Goal: Information Seeking & Learning: Find specific fact

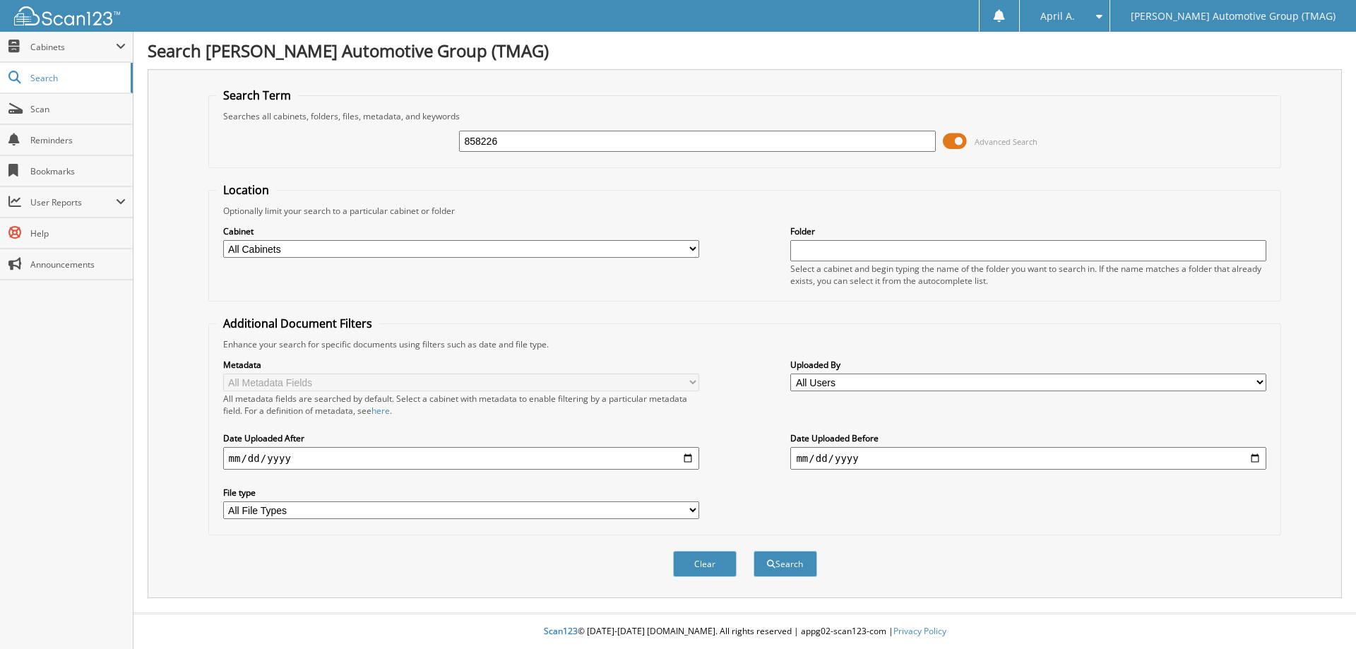
type input "858226"
click at [754, 551] on button "Search" at bounding box center [786, 564] width 64 height 26
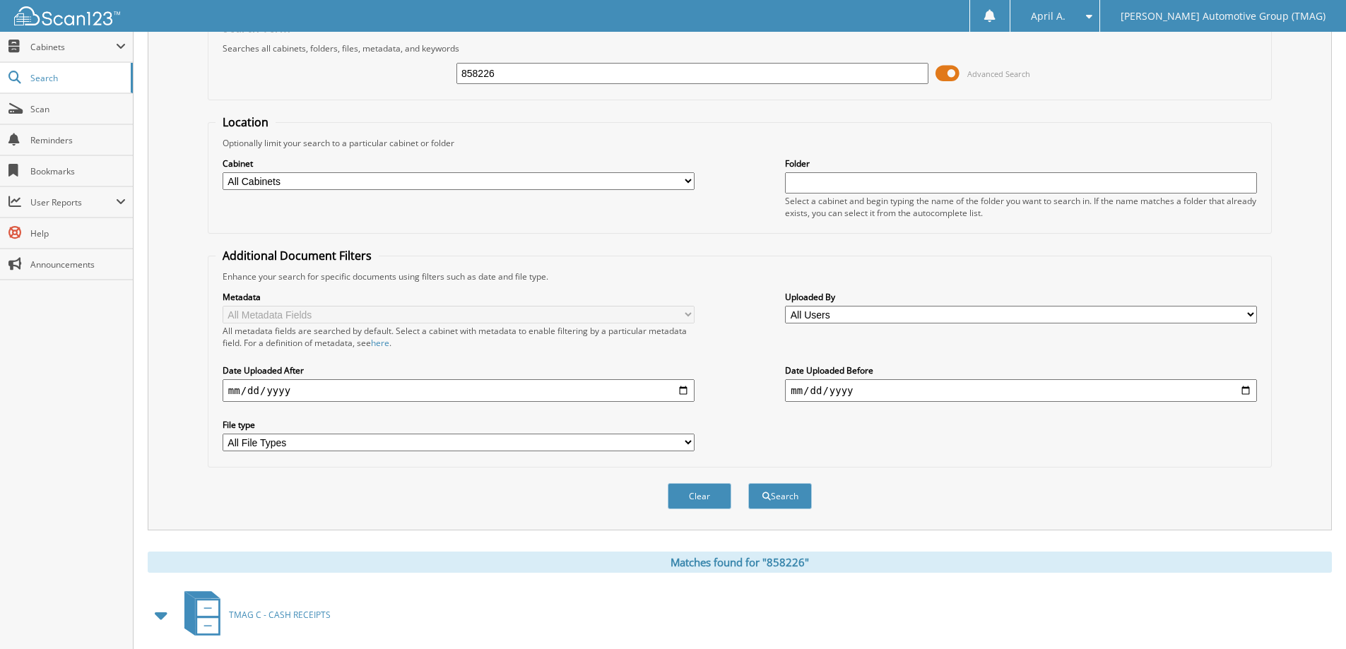
scroll to position [141, 0]
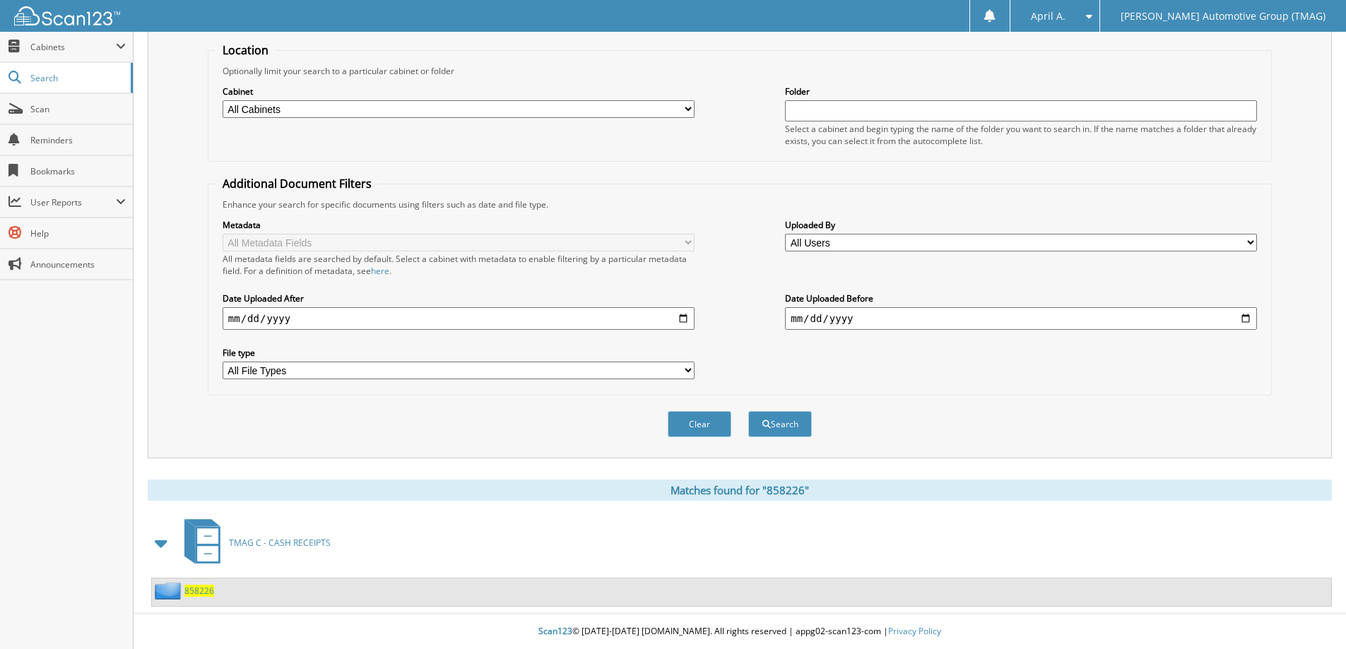
click at [198, 592] on span "858226" at bounding box center [199, 591] width 30 height 12
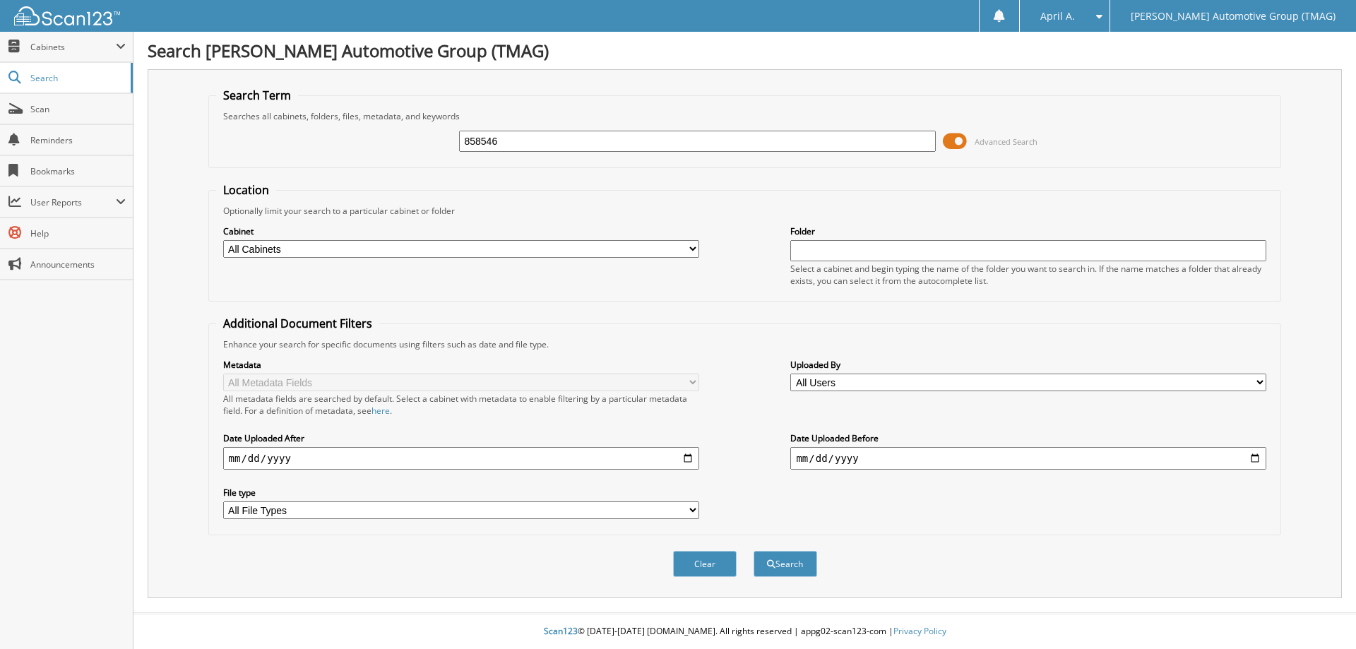
type input "858546"
click at [754, 551] on button "Search" at bounding box center [786, 564] width 64 height 26
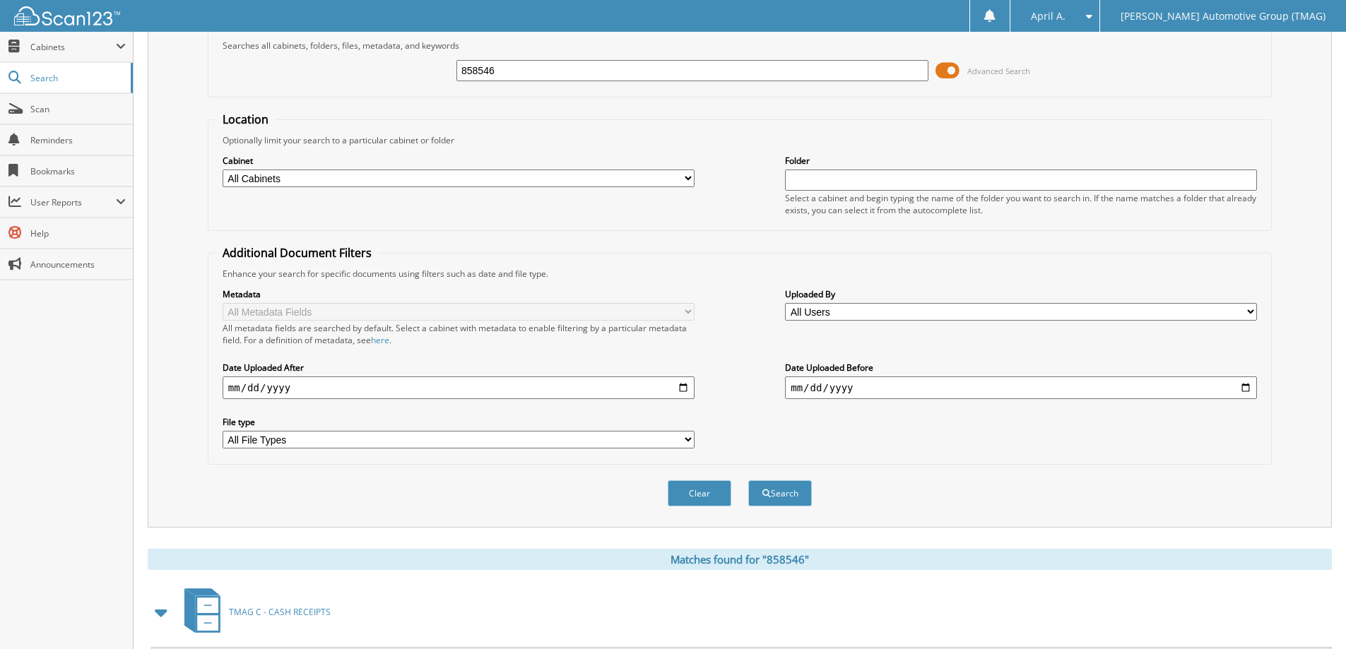
scroll to position [141, 0]
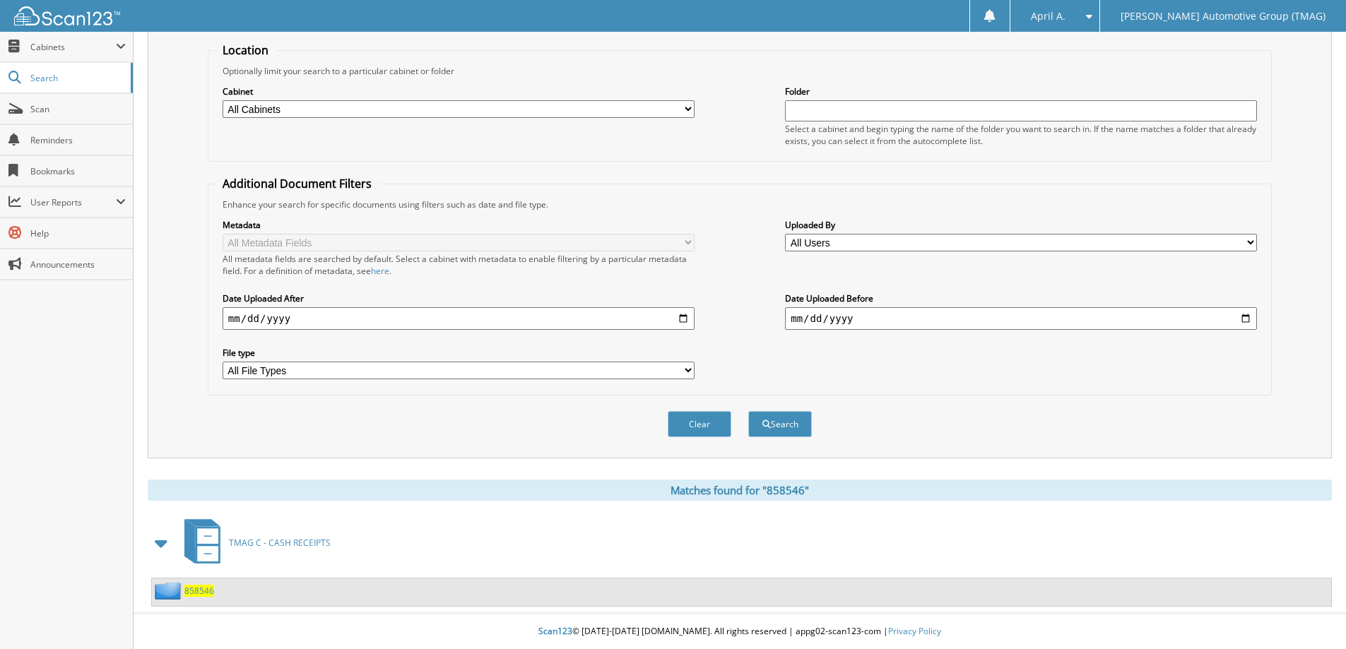
click at [199, 587] on span "858546" at bounding box center [199, 591] width 30 height 12
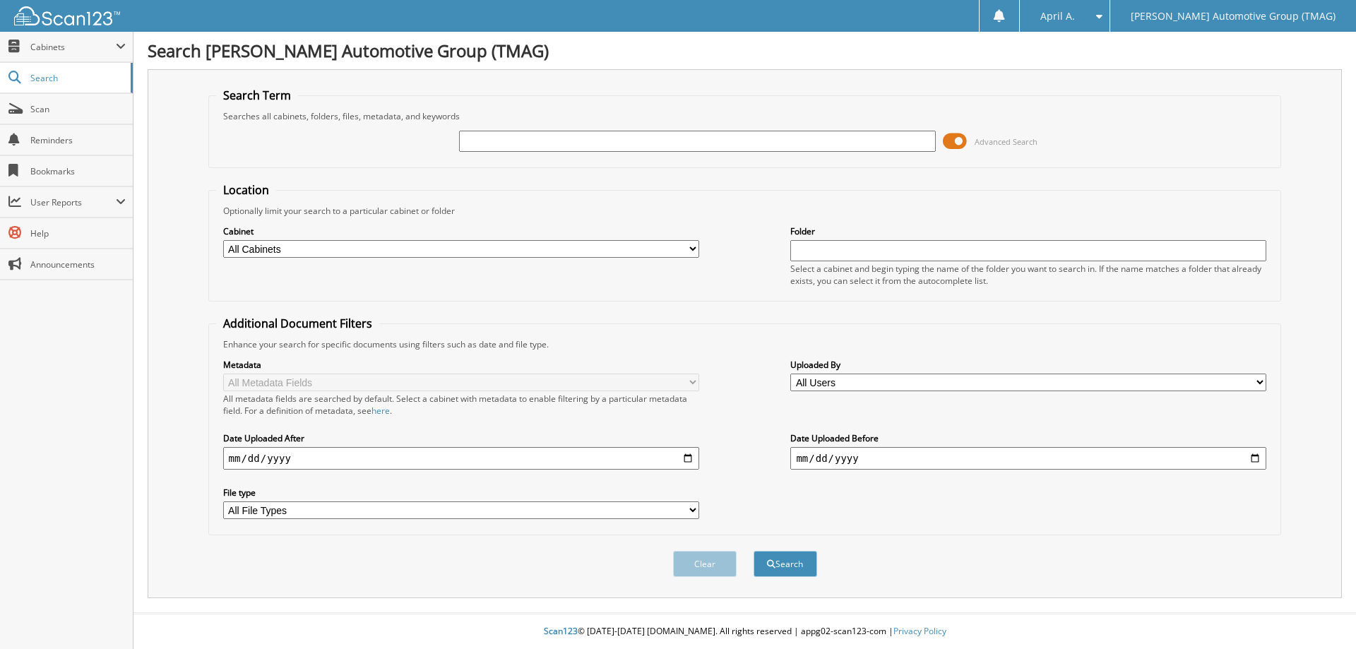
click at [497, 138] on input "text" at bounding box center [697, 141] width 476 height 21
type input "857404"
click at [754, 551] on button "Search" at bounding box center [786, 564] width 64 height 26
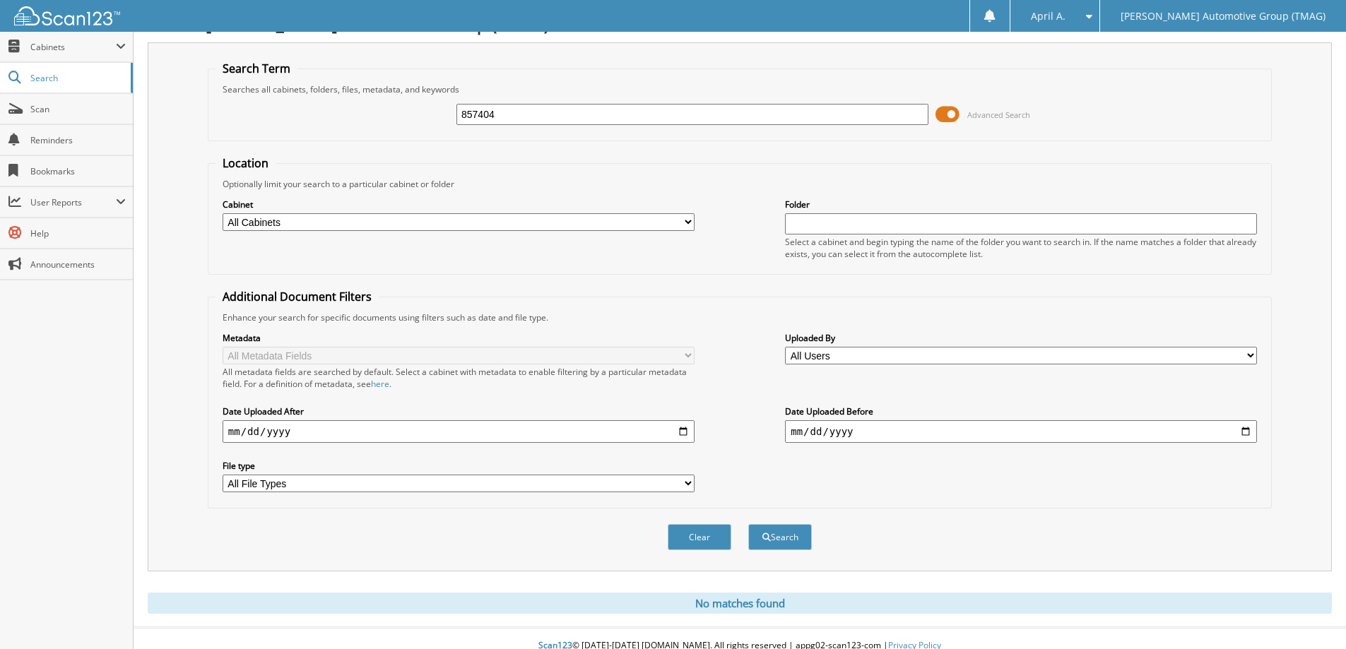
scroll to position [42, 0]
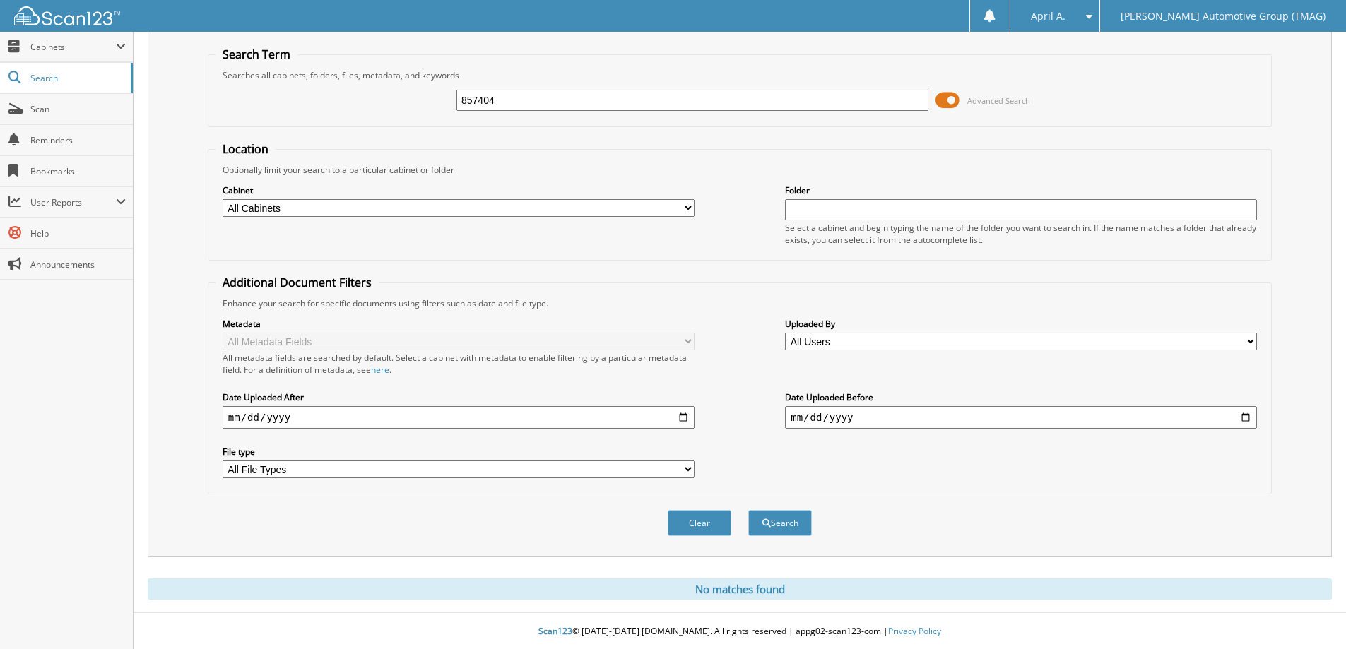
drag, startPoint x: 533, startPoint y: 96, endPoint x: 288, endPoint y: 94, distance: 245.2
click at [287, 94] on div "857404 Advanced Search" at bounding box center [739, 100] width 1048 height 38
type input "857909"
click at [748, 510] on button "Search" at bounding box center [780, 523] width 64 height 26
